Goal: Communication & Community: Answer question/provide support

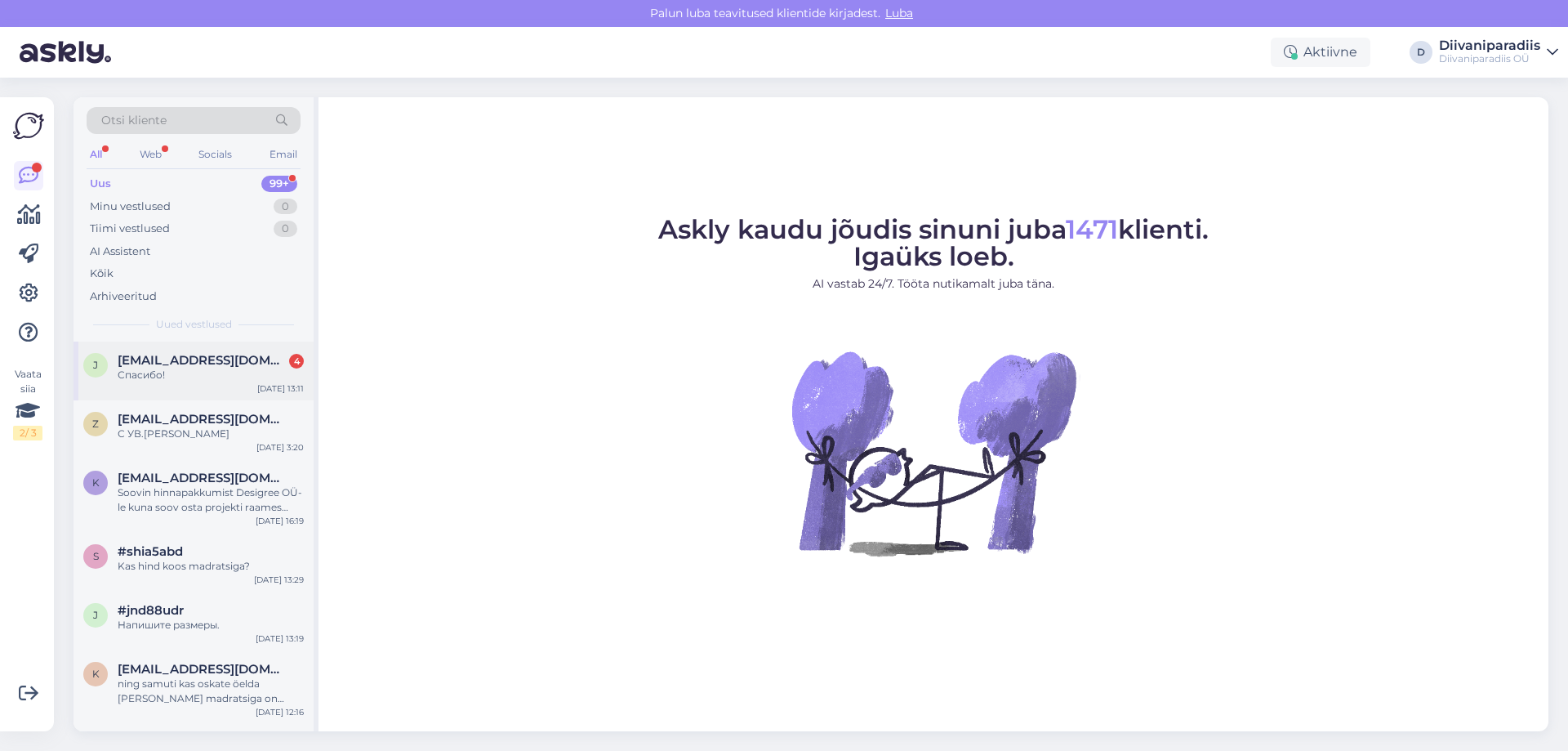
click at [175, 366] on span "[EMAIL_ADDRESS][DOMAIN_NAME]" at bounding box center [203, 361] width 170 height 15
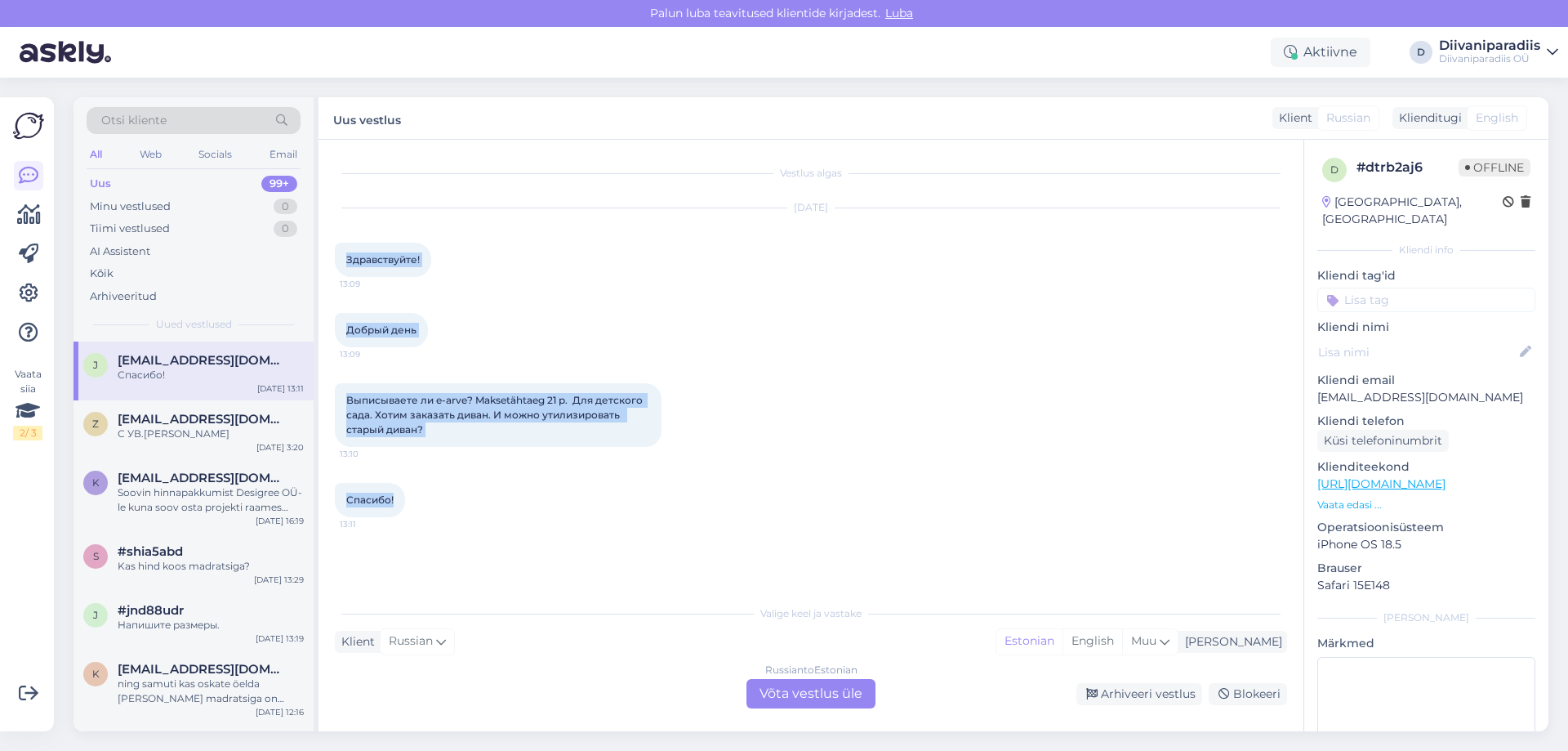
drag, startPoint x: 344, startPoint y: 255, endPoint x: 397, endPoint y: 511, distance: 261.4
click at [397, 511] on div "Vestlus algas [DATE] Здравствуйте! 13:09 Добрый день 13:09 Выписываете ли e-arv…" at bounding box center [818, 368] width 967 height 426
copy div "Здравствуйте! 13:09 Добрый день 13:09 Выписываете ли e-arve? Maksetähtaeg 21 p.…"
click at [899, 341] on div "Добрый день 13:09" at bounding box center [810, 331] width 952 height 71
click at [1406, 389] on p "[EMAIL_ADDRESS][DOMAIN_NAME]" at bounding box center [1426, 397] width 218 height 17
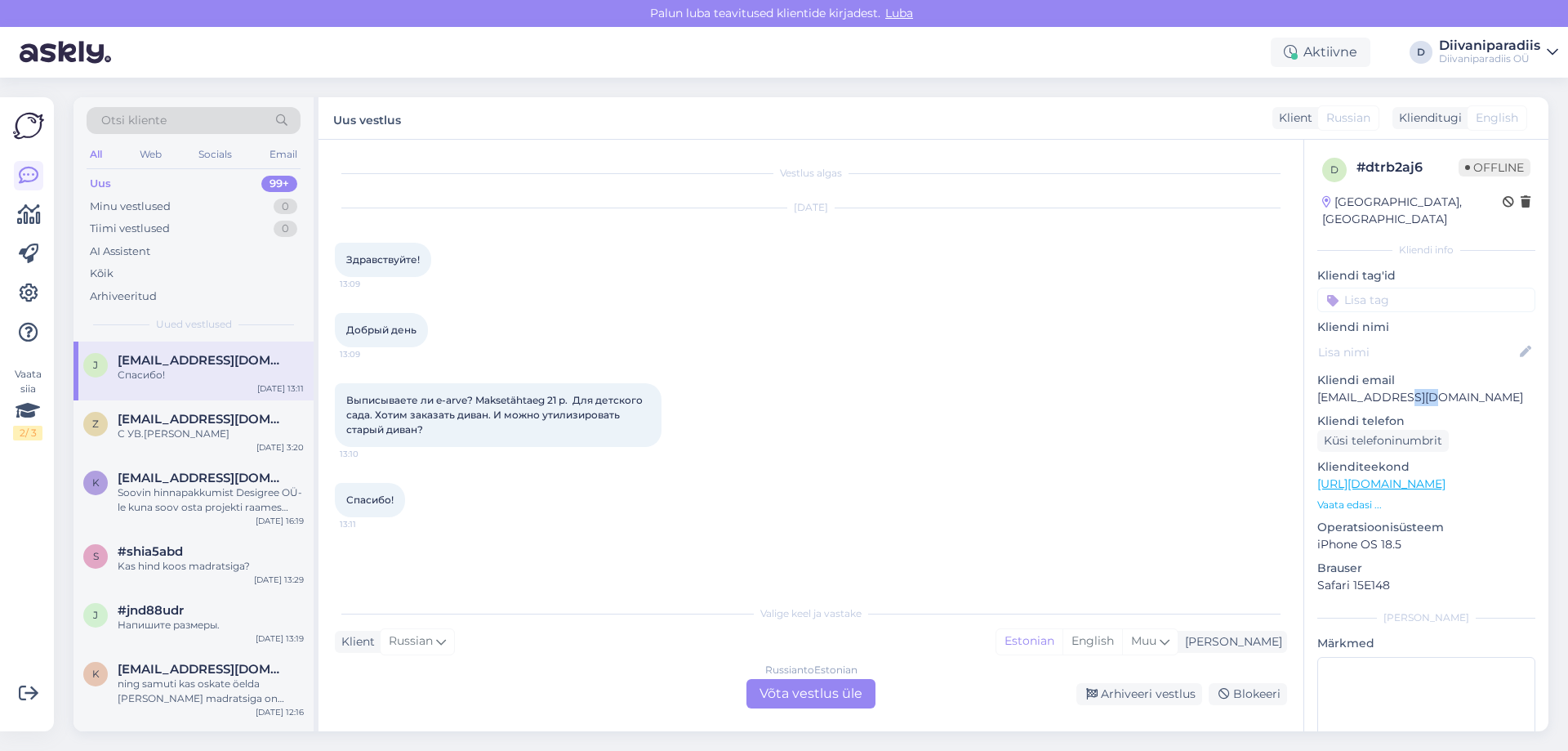
click at [1406, 389] on p "[EMAIL_ADDRESS][DOMAIN_NAME]" at bounding box center [1426, 397] width 218 height 17
copy p "[EMAIL_ADDRESS][DOMAIN_NAME]"
